Goal: Information Seeking & Learning: Learn about a topic

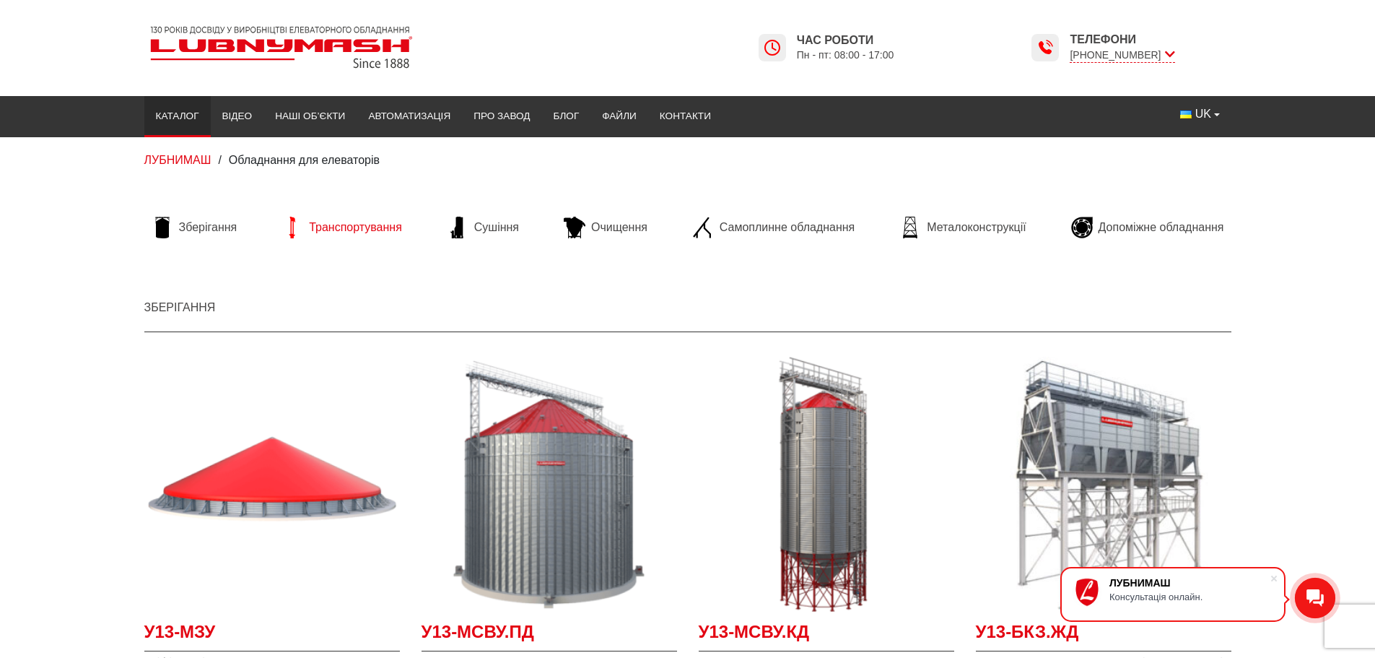
click at [340, 226] on span "Транспортування" at bounding box center [355, 227] width 93 height 16
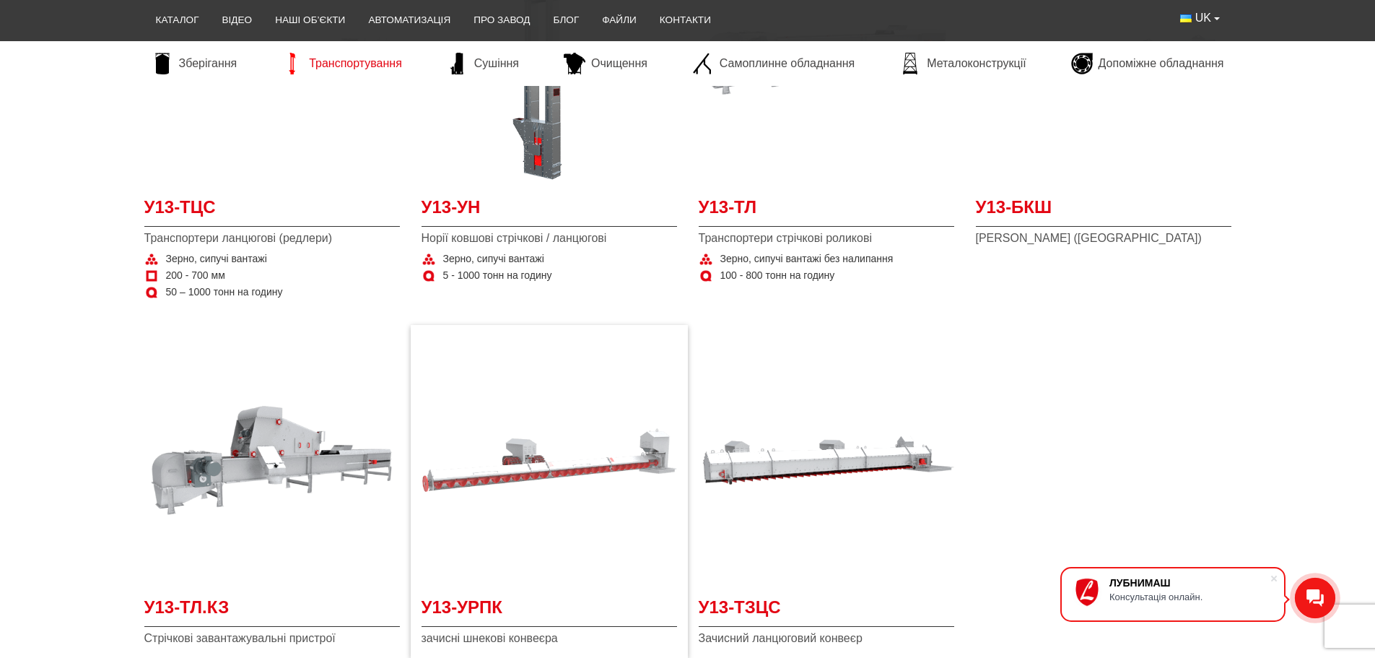
scroll to position [433, 0]
click at [196, 210] on span "У13-ТЦС" at bounding box center [271, 212] width 255 height 32
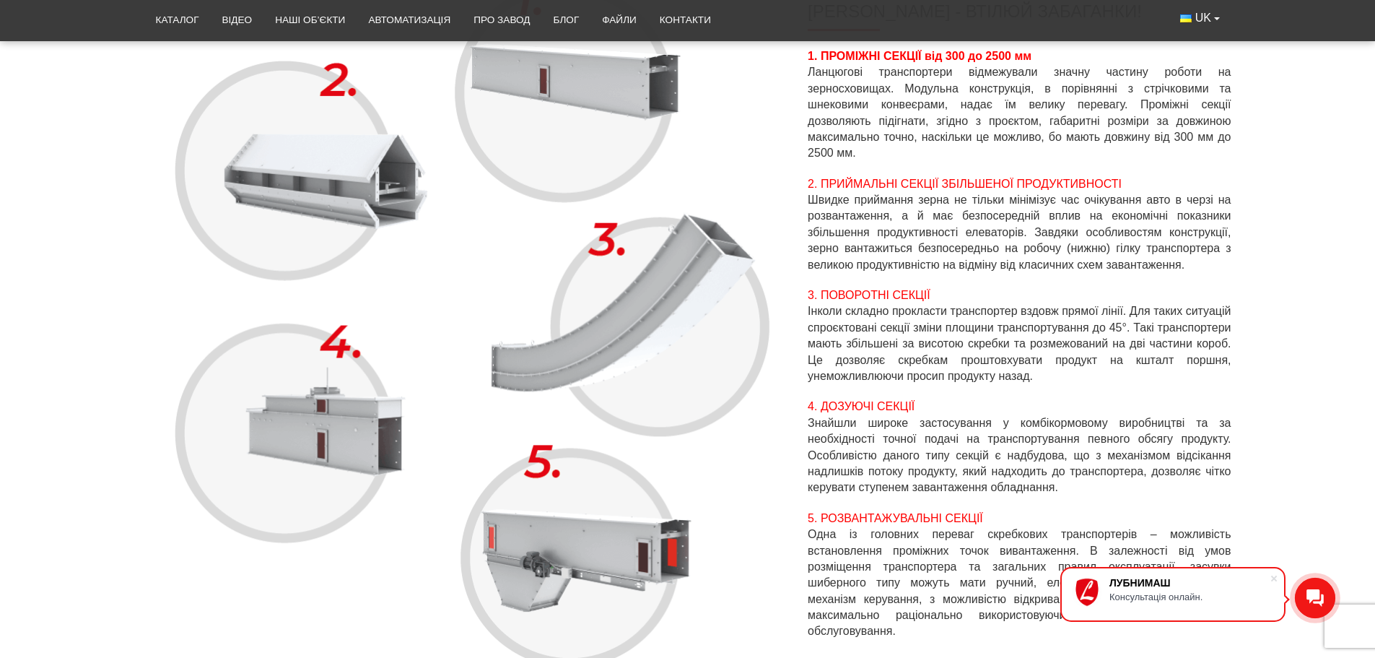
scroll to position [916, 0]
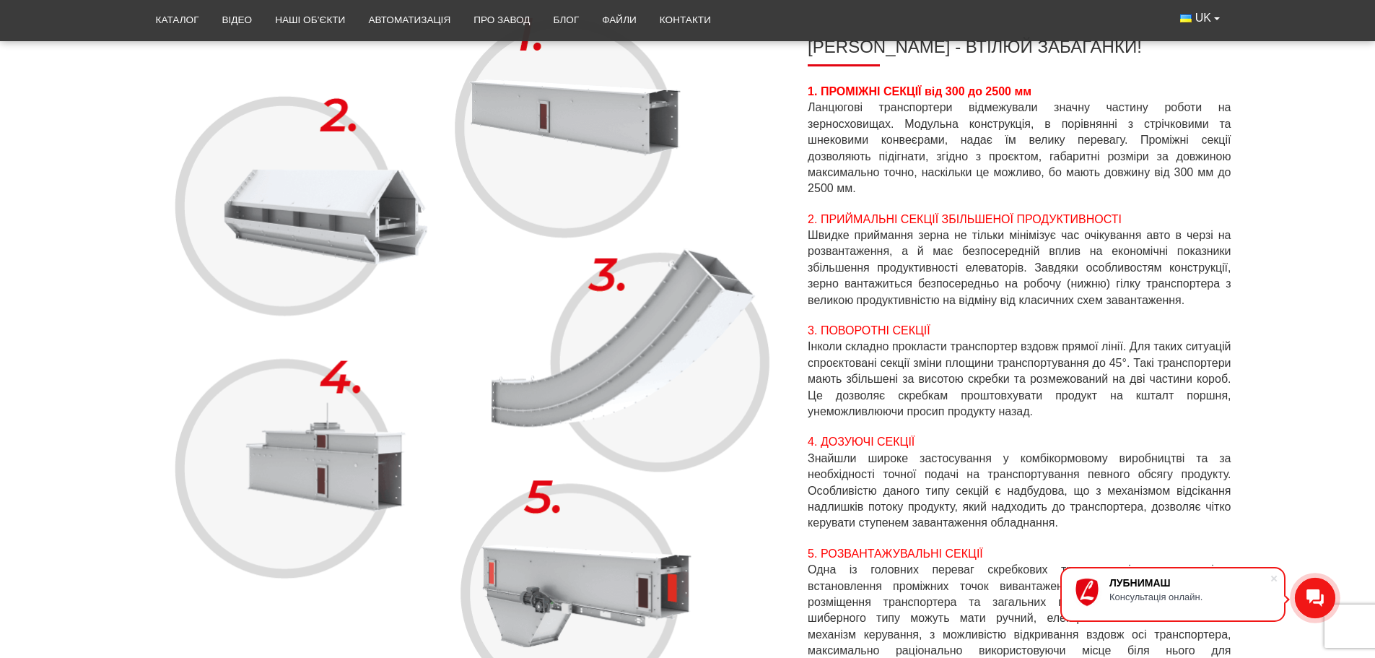
click at [738, 105] on img at bounding box center [470, 362] width 652 height 727
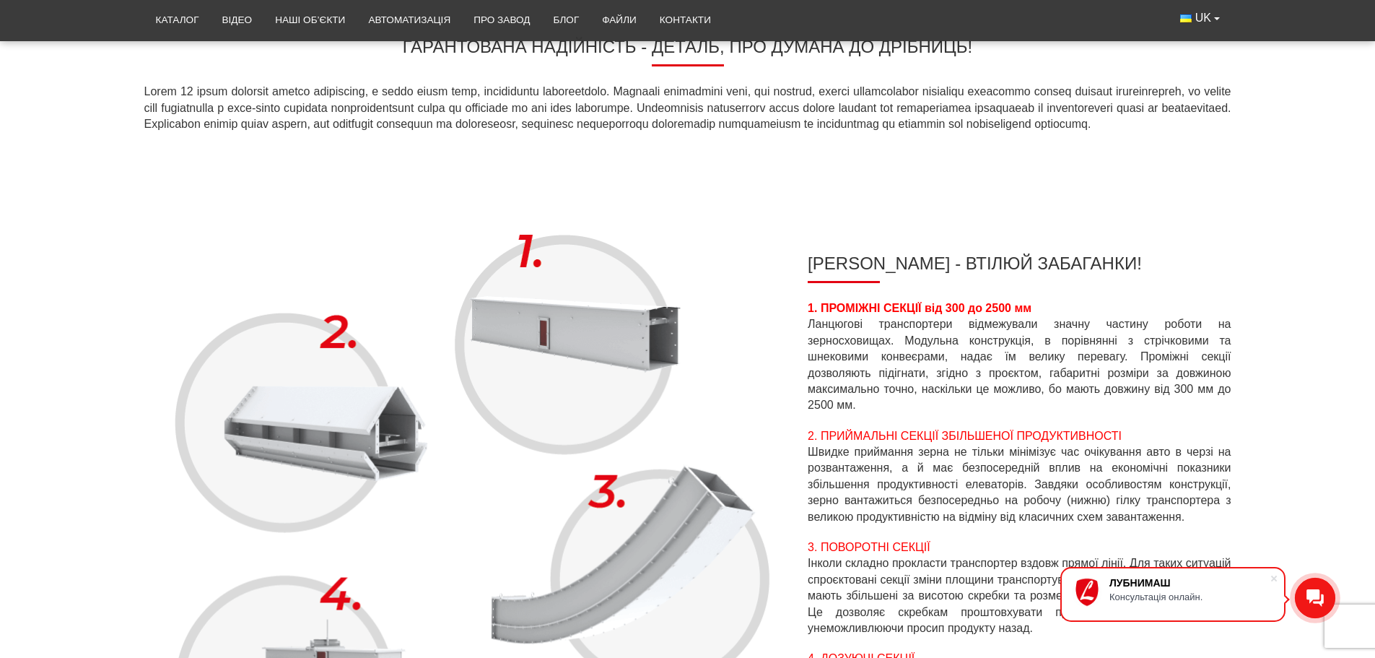
scroll to position [194, 0]
